Goal: Navigation & Orientation: Find specific page/section

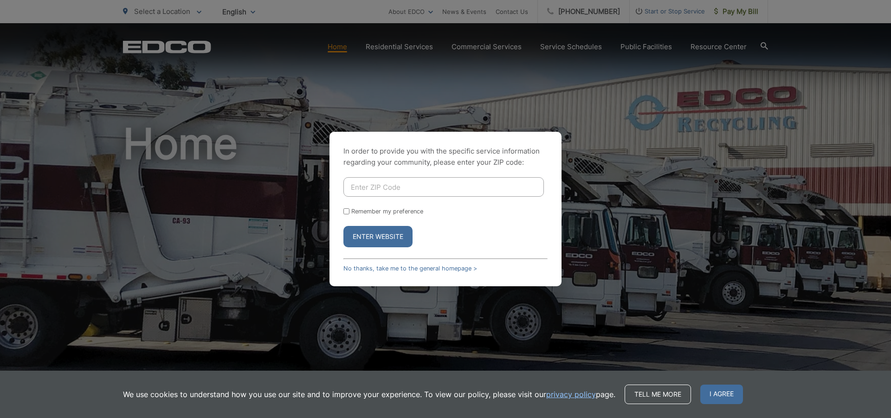
click at [350, 185] on input "Enter ZIP Code" at bounding box center [443, 186] width 200 height 19
type input "91945"
click at [377, 239] on button "Enter Website" at bounding box center [377, 236] width 69 height 21
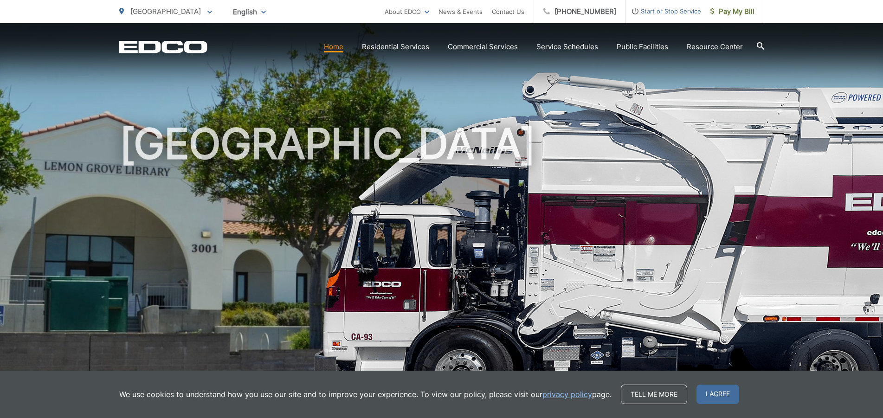
drag, startPoint x: 713, startPoint y: 394, endPoint x: 691, endPoint y: 343, distance: 54.8
click at [713, 391] on span "I agree" at bounding box center [718, 394] width 43 height 19
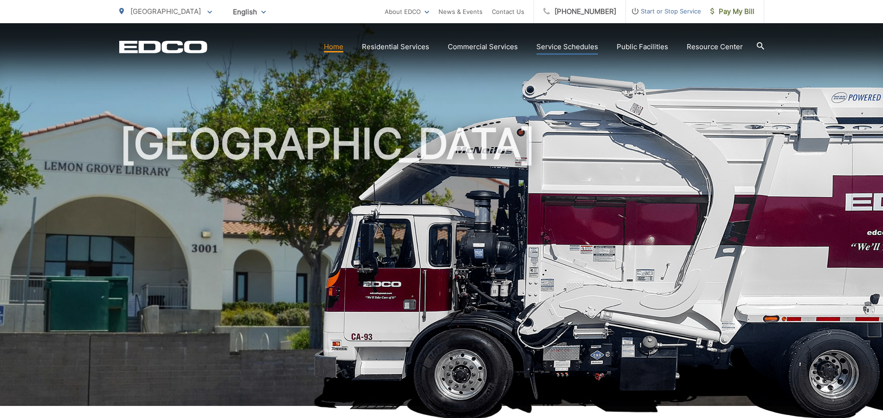
click at [576, 47] on link "Service Schedules" at bounding box center [567, 46] width 62 height 11
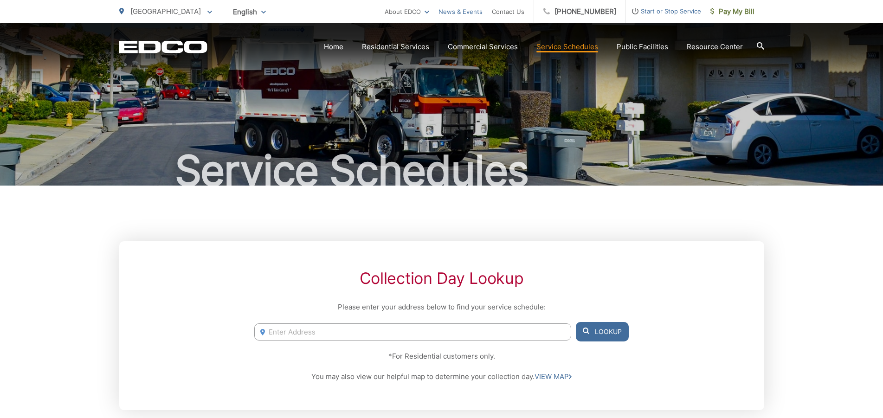
click at [462, 11] on link "News & Events" at bounding box center [461, 11] width 44 height 11
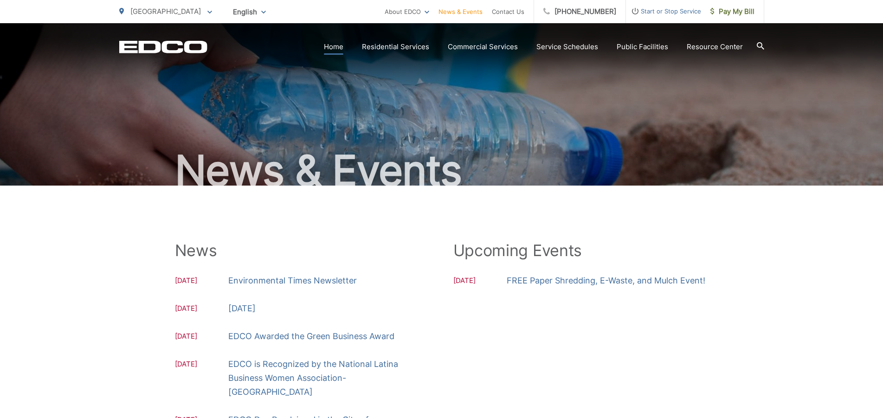
click at [338, 50] on link "Home" at bounding box center [333, 46] width 19 height 11
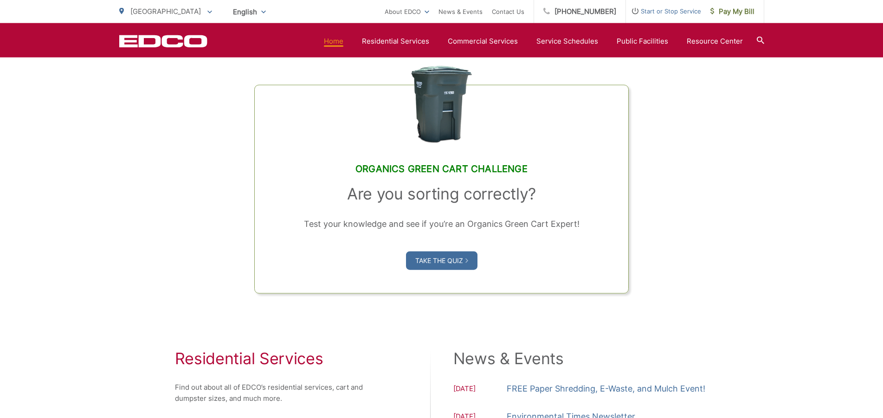
scroll to position [693, 0]
